Goal: Information Seeking & Learning: Learn about a topic

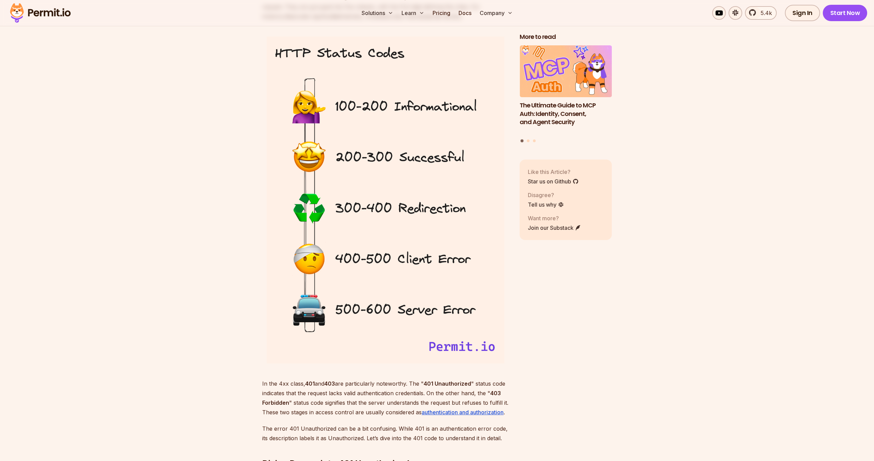
scroll to position [1037, 0]
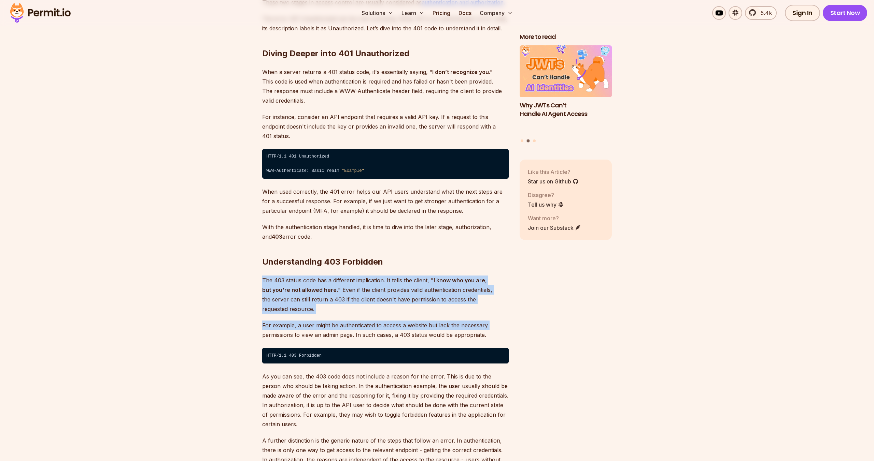
drag, startPoint x: 214, startPoint y: 263, endPoint x: 225, endPoint y: 311, distance: 49.0
drag, startPoint x: 225, startPoint y: 311, endPoint x: 221, endPoint y: 252, distance: 59.2
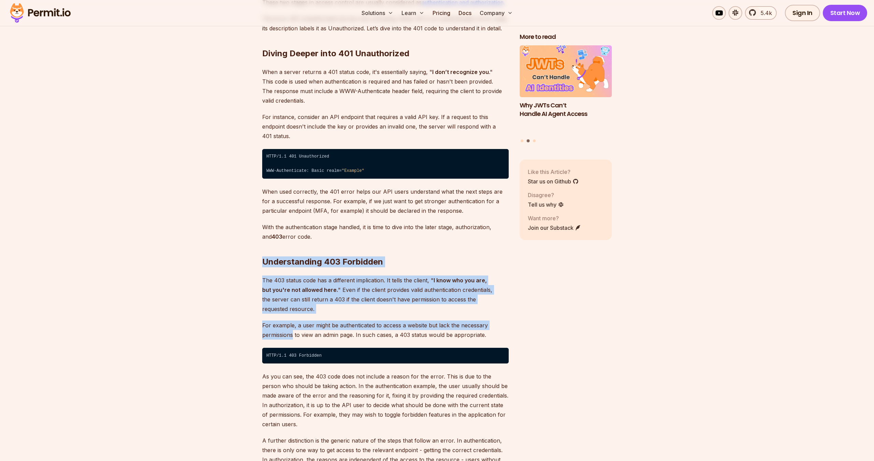
drag, startPoint x: 221, startPoint y: 252, endPoint x: 226, endPoint y: 297, distance: 44.7
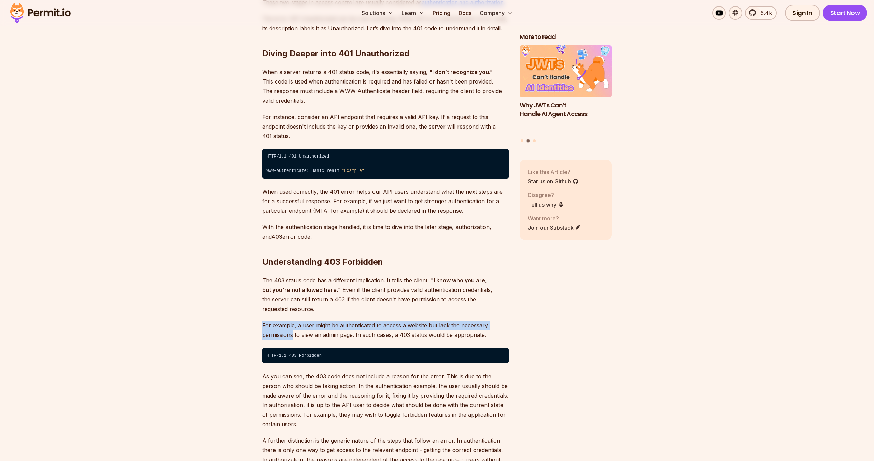
drag, startPoint x: 226, startPoint y: 297, endPoint x: 228, endPoint y: 312, distance: 15.1
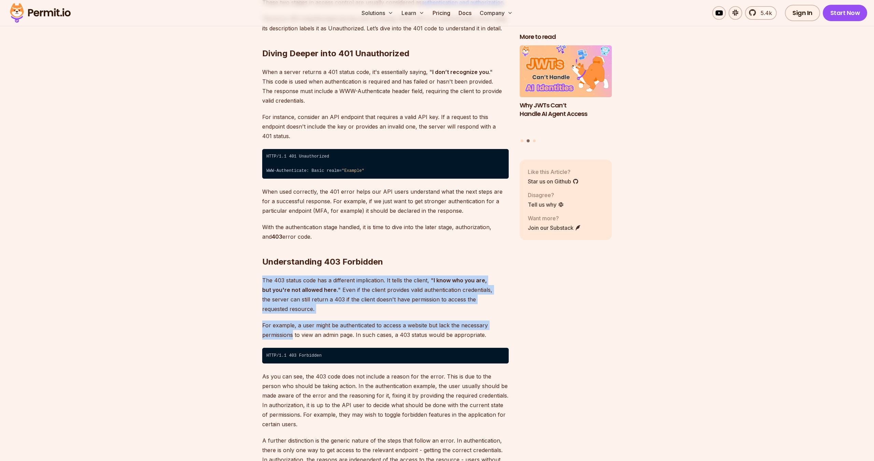
drag, startPoint x: 228, startPoint y: 312, endPoint x: 233, endPoint y: 271, distance: 41.3
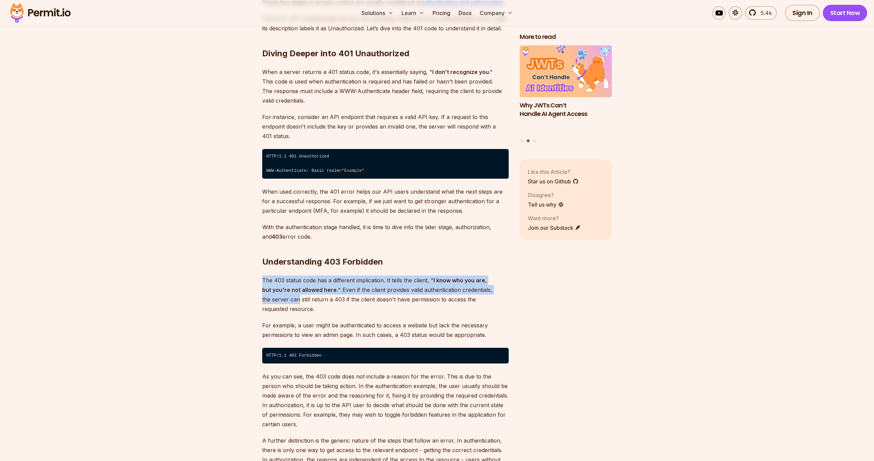
drag, startPoint x: 233, startPoint y: 271, endPoint x: 232, endPoint y: 290, distance: 19.1
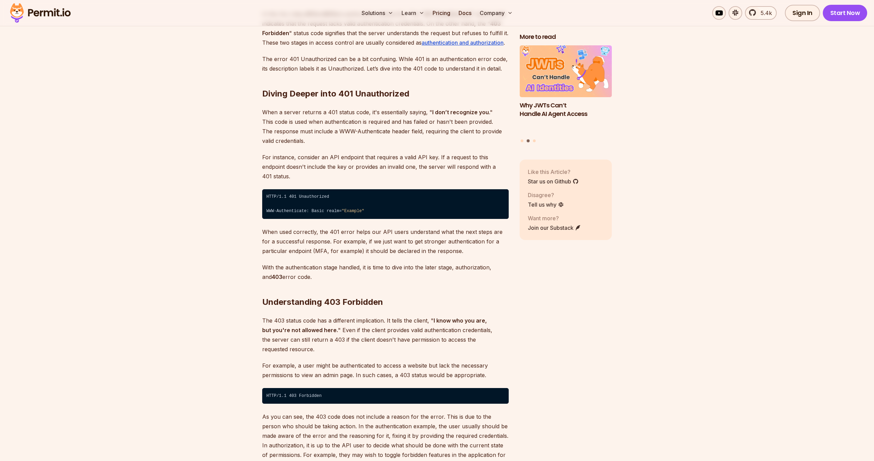
scroll to position [994, 0]
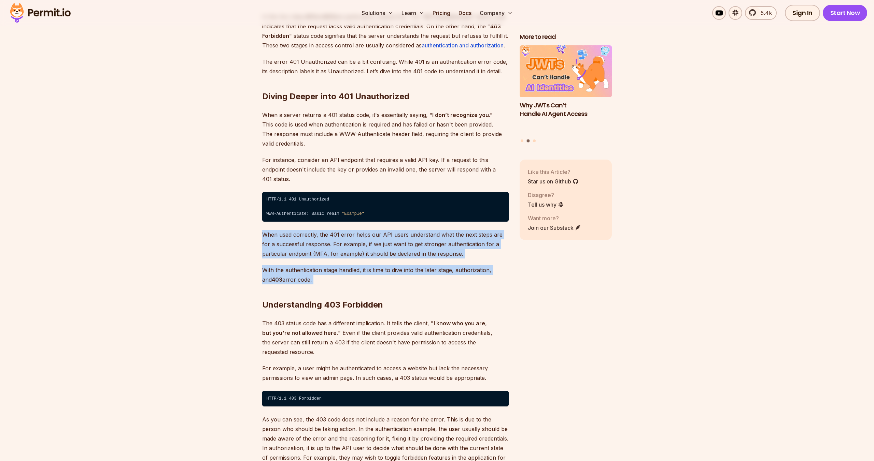
drag, startPoint x: 232, startPoint y: 290, endPoint x: 229, endPoint y: 222, distance: 67.6
drag, startPoint x: 229, startPoint y: 222, endPoint x: 228, endPoint y: 258, distance: 36.2
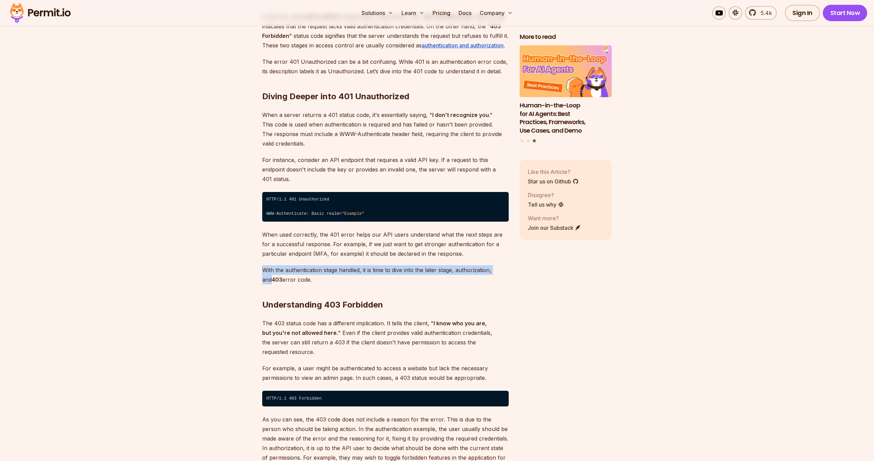
drag, startPoint x: 228, startPoint y: 258, endPoint x: 226, endPoint y: 273, distance: 14.4
drag, startPoint x: 226, startPoint y: 273, endPoint x: 230, endPoint y: 235, distance: 37.4
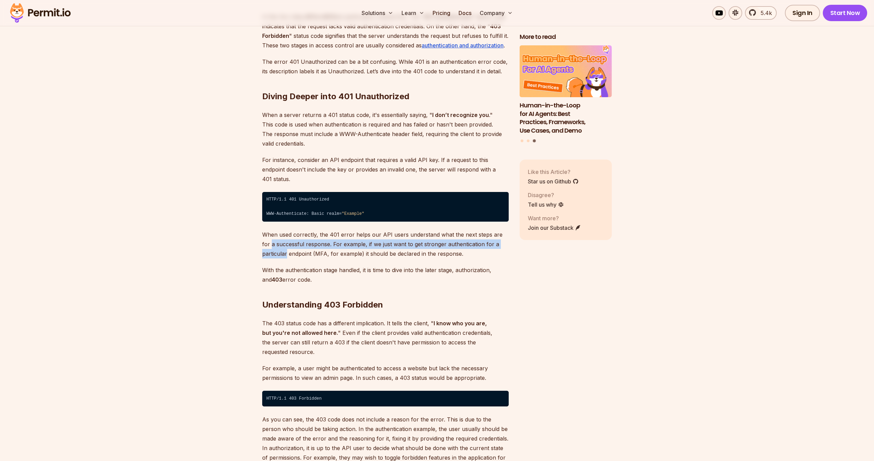
drag, startPoint x: 230, startPoint y: 235, endPoint x: 231, endPoint y: 244, distance: 8.3
drag, startPoint x: 231, startPoint y: 244, endPoint x: 309, endPoint y: 230, distance: 78.3
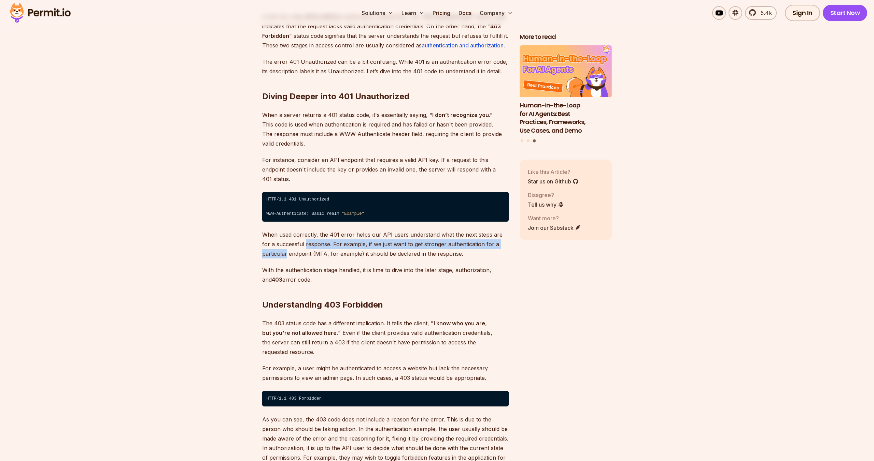
click at [309, 230] on p "When used correctly, the 401 error helps our API users understand what the next…" at bounding box center [385, 244] width 246 height 29
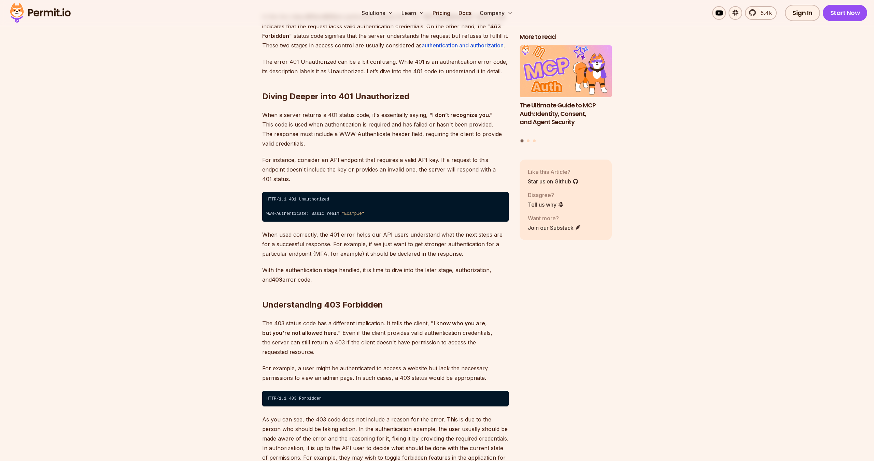
scroll to position [800, 0]
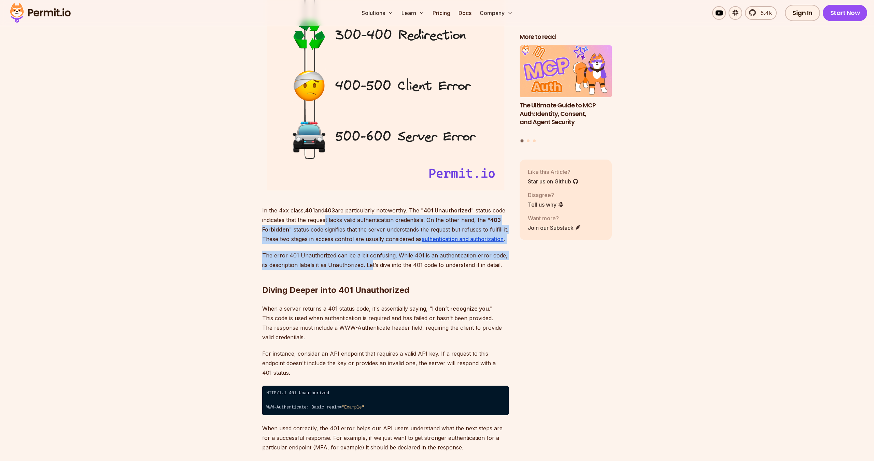
drag, startPoint x: 325, startPoint y: 220, endPoint x: 373, endPoint y: 262, distance: 63.8
click at [373, 262] on p "The error 401 Unauthorized can be a bit confusing. While 401 is an authenticati…" at bounding box center [385, 260] width 246 height 19
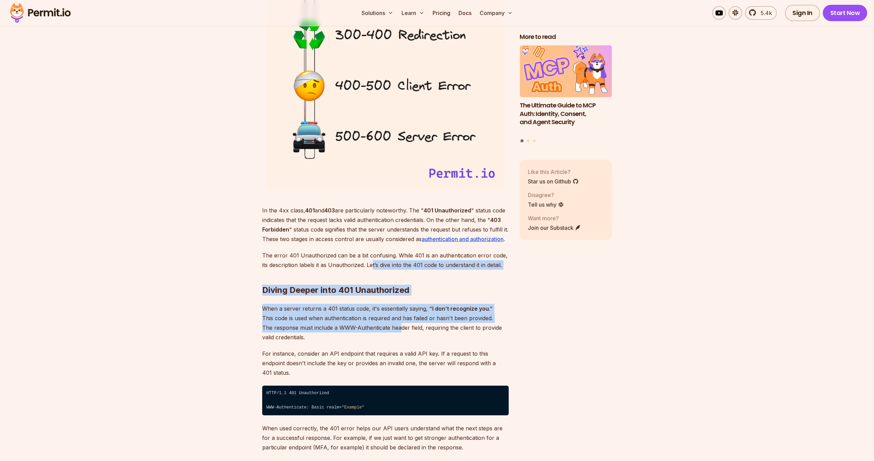
drag, startPoint x: 373, startPoint y: 262, endPoint x: 400, endPoint y: 327, distance: 69.9
click at [400, 327] on p "When a server returns a 401 status code, it's essentially saying, " I don’t rec…" at bounding box center [385, 323] width 246 height 38
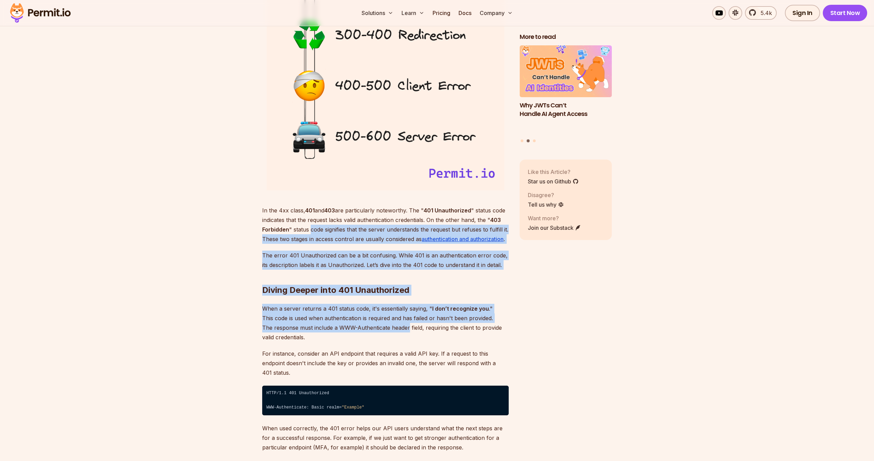
drag, startPoint x: 400, startPoint y: 327, endPoint x: 316, endPoint y: 225, distance: 131.4
click at [316, 225] on p "In the 4xx class, 401 and 403 are particularly noteworthy. The " 401 Unauthoriz…" at bounding box center [385, 225] width 246 height 38
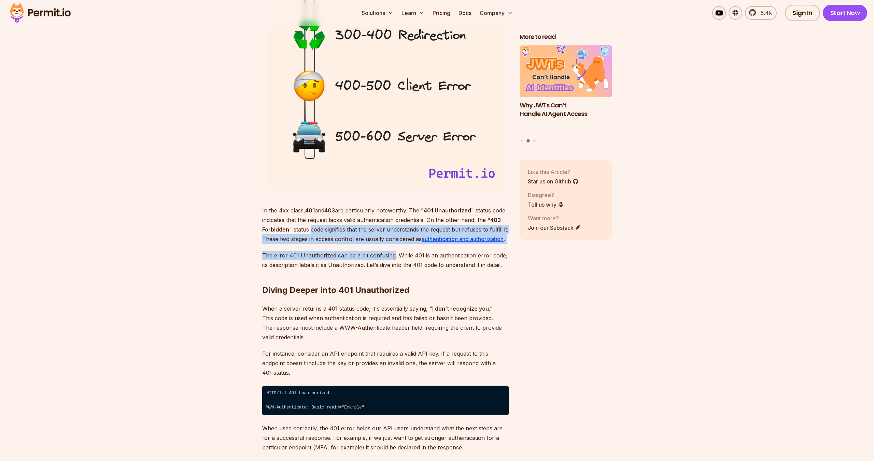
drag, startPoint x: 316, startPoint y: 225, endPoint x: 380, endPoint y: 254, distance: 69.5
click at [380, 254] on p "The error 401 Unauthorized can be a bit confusing. While 401 is an authenticati…" at bounding box center [385, 260] width 246 height 19
drag, startPoint x: 380, startPoint y: 254, endPoint x: 319, endPoint y: 225, distance: 67.3
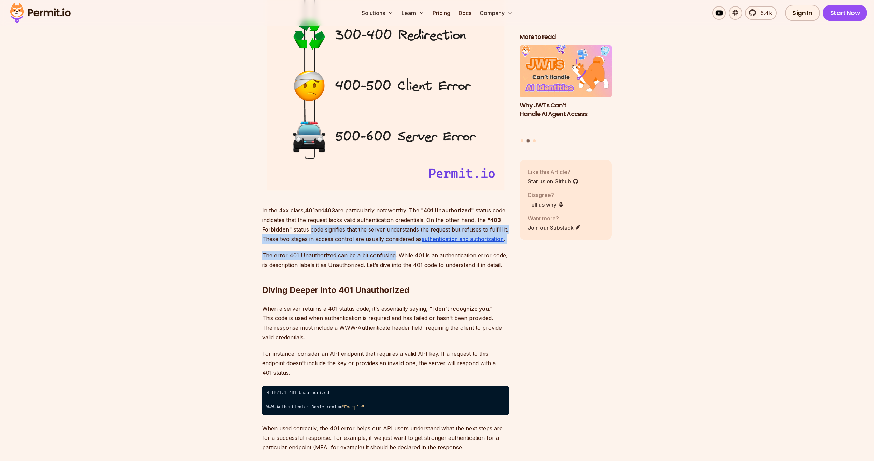
click at [319, 225] on p "In the 4xx class, 401 and 403 are particularly noteworthy. The " 401 Unauthoriz…" at bounding box center [385, 225] width 246 height 38
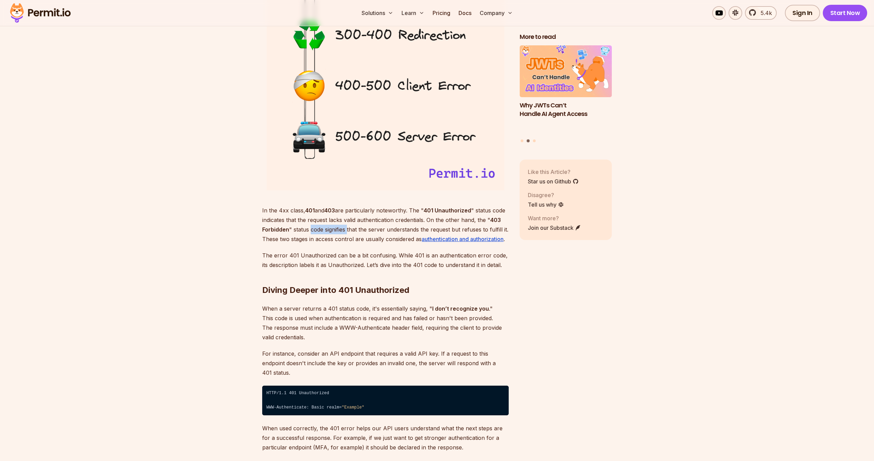
drag, startPoint x: 319, startPoint y: 225, endPoint x: 346, endPoint y: 233, distance: 28.5
click at [346, 233] on p "In the 4xx class, 401 and 403 are particularly noteworthy. The " 401 Unauthoriz…" at bounding box center [385, 225] width 246 height 38
drag, startPoint x: 346, startPoint y: 233, endPoint x: 359, endPoint y: 238, distance: 13.8
click at [359, 238] on p "In the 4xx class, 401 and 403 are particularly noteworthy. The " 401 Unauthoriz…" at bounding box center [385, 225] width 246 height 38
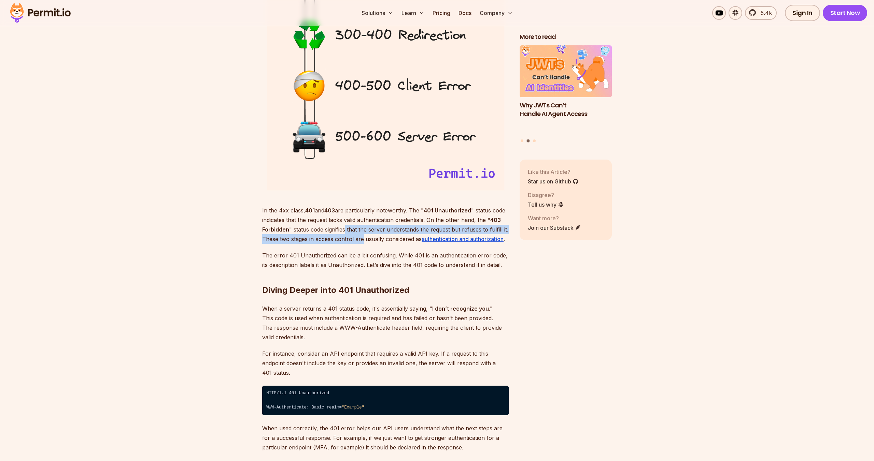
click at [359, 238] on p "In the 4xx class, 401 and 403 are particularly noteworthy. The " 401 Unauthoriz…" at bounding box center [385, 225] width 246 height 38
drag, startPoint x: 359, startPoint y: 238, endPoint x: 348, endPoint y: 230, distance: 13.5
click at [348, 230] on p "In the 4xx class, 401 and 403 are particularly noteworthy. The " 401 Unauthoriz…" at bounding box center [385, 225] width 246 height 38
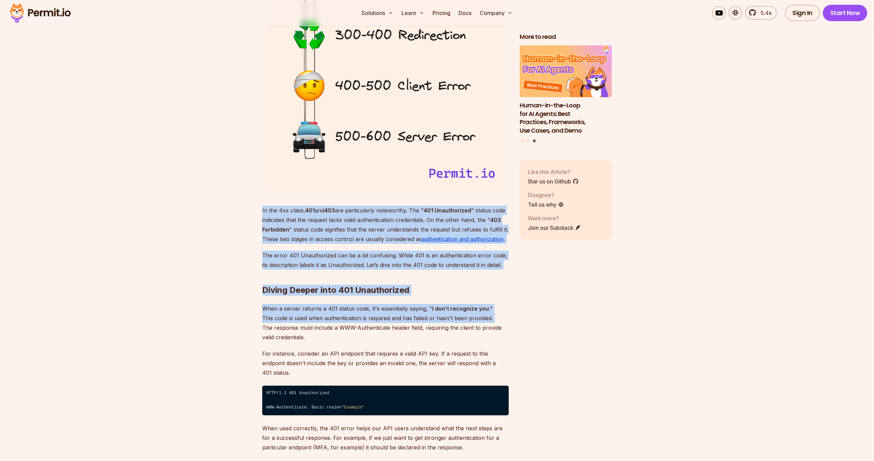
drag, startPoint x: 207, startPoint y: 215, endPoint x: 217, endPoint y: 331, distance: 116.5
drag, startPoint x: 217, startPoint y: 331, endPoint x: 197, endPoint y: 198, distance: 134.7
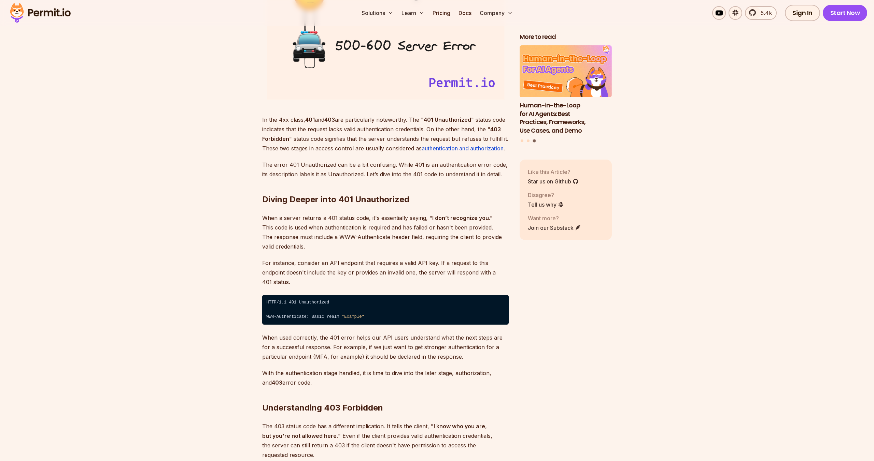
scroll to position [891, 0]
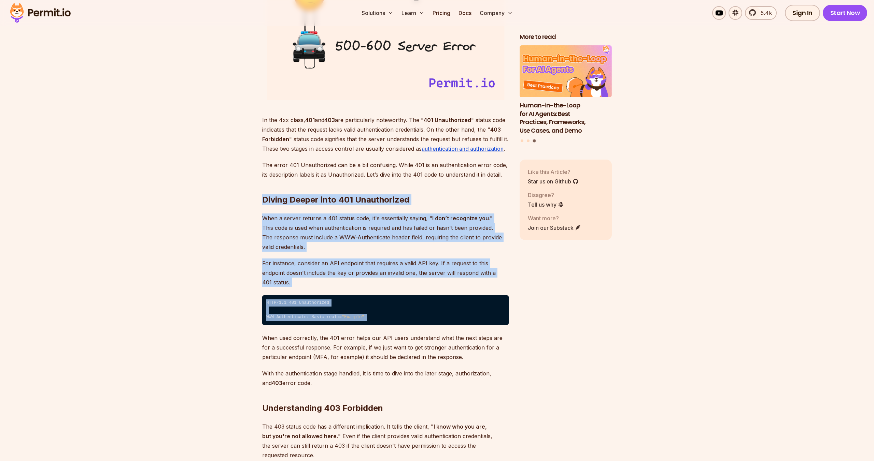
drag, startPoint x: 197, startPoint y: 198, endPoint x: 213, endPoint y: 323, distance: 126.3
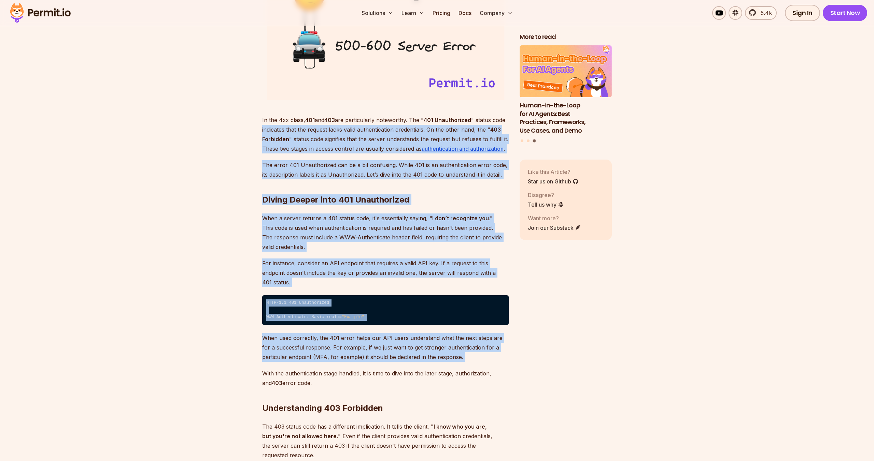
drag, startPoint x: 212, startPoint y: 355, endPoint x: 192, endPoint y: 131, distance: 224.7
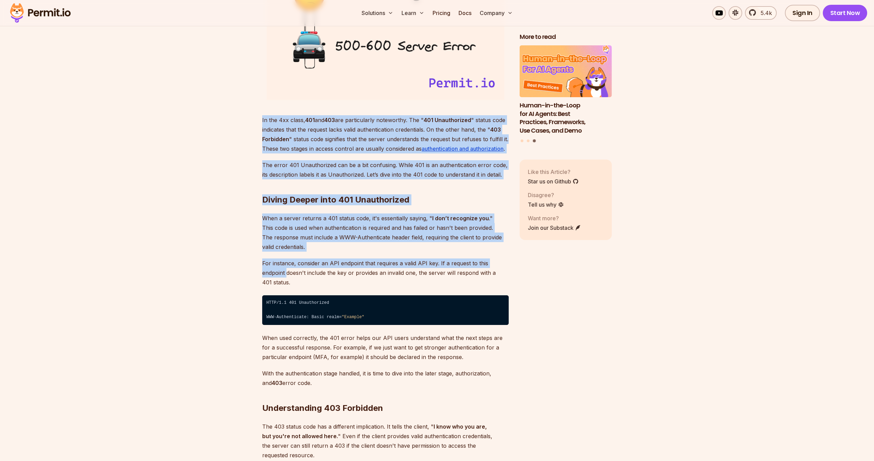
drag, startPoint x: 187, startPoint y: 117, endPoint x: 187, endPoint y: 278, distance: 161.1
